Goal: Navigation & Orientation: Go to known website

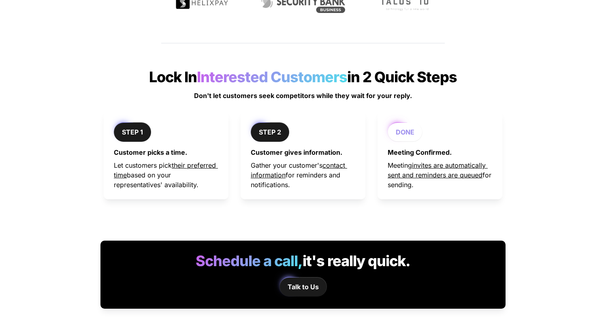
scroll to position [579, 0]
